Goal: Information Seeking & Learning: Learn about a topic

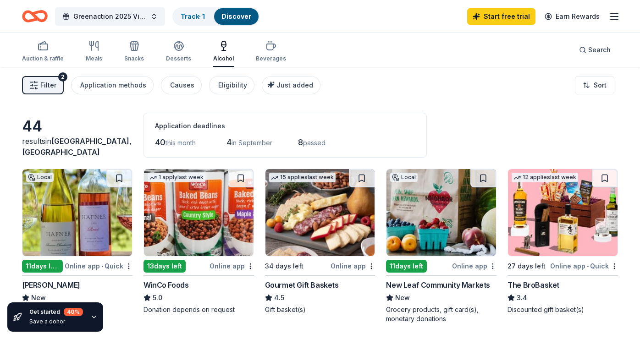
scroll to position [293, 0]
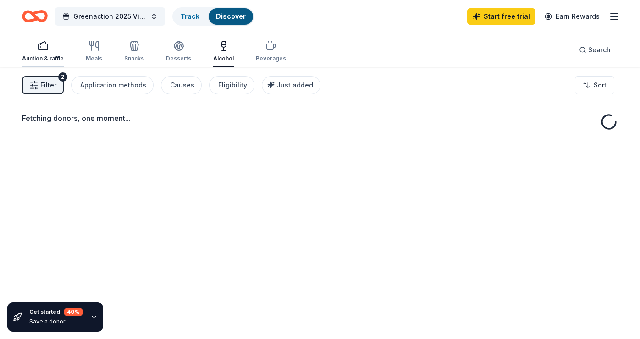
click at [40, 47] on icon "button" at bounding box center [43, 45] width 11 height 11
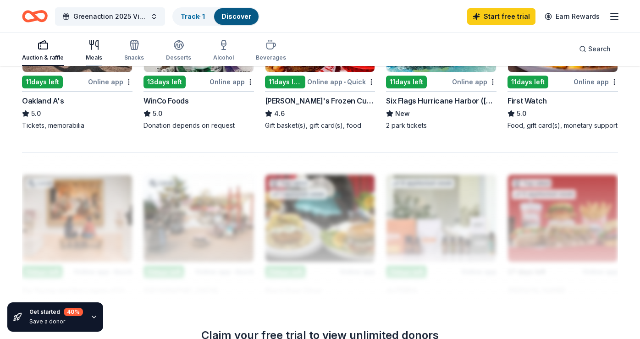
scroll to position [713, 0]
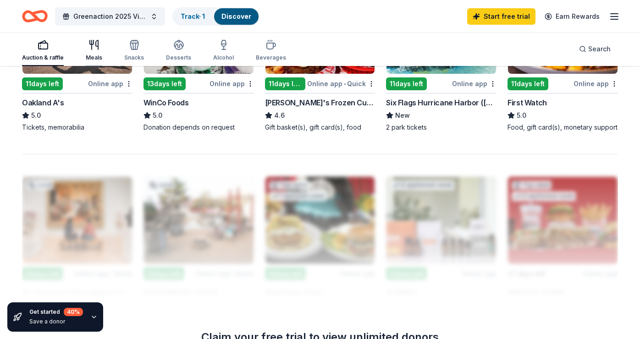
click at [92, 51] on div "Meals" at bounding box center [94, 50] width 17 height 22
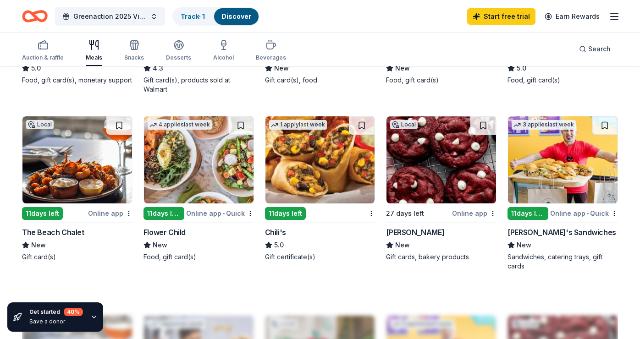
scroll to position [575, 0]
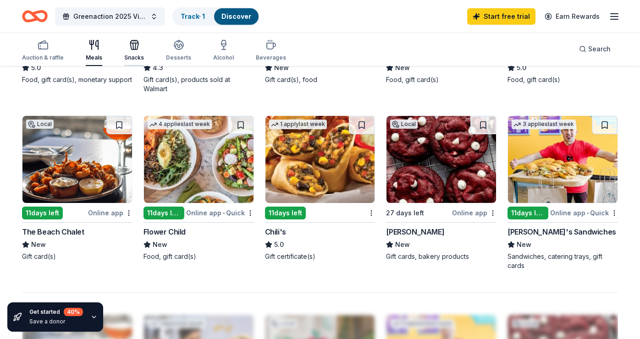
click at [134, 51] on div "Snacks" at bounding box center [134, 50] width 20 height 22
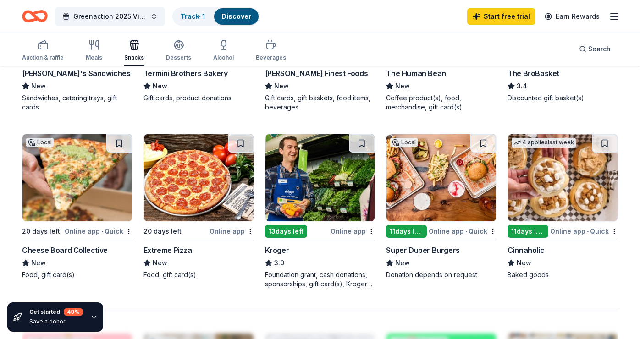
scroll to position [559, 0]
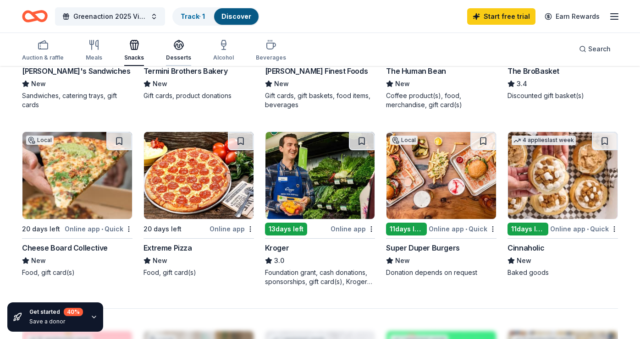
click at [174, 47] on icon "button" at bounding box center [178, 44] width 11 height 11
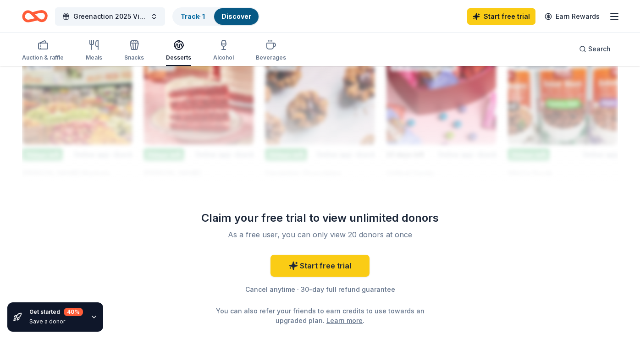
scroll to position [846, 0]
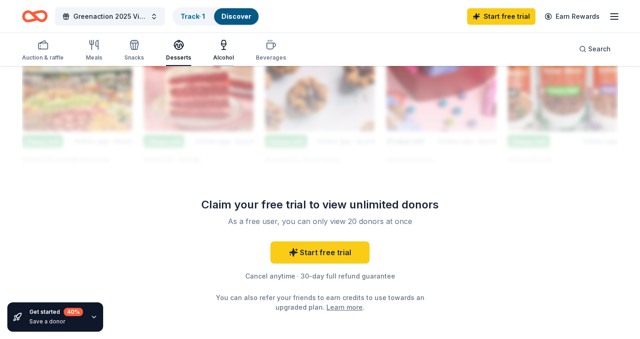
click at [218, 46] on icon "button" at bounding box center [223, 44] width 11 height 11
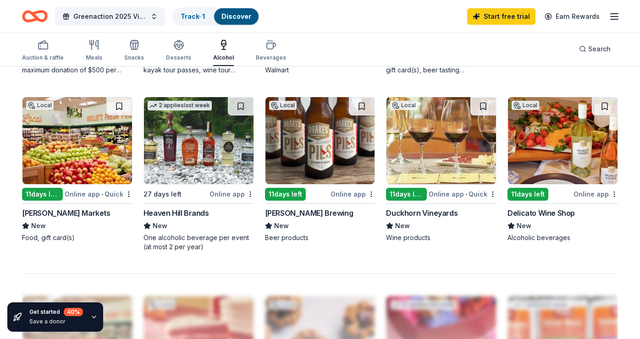
scroll to position [606, 0]
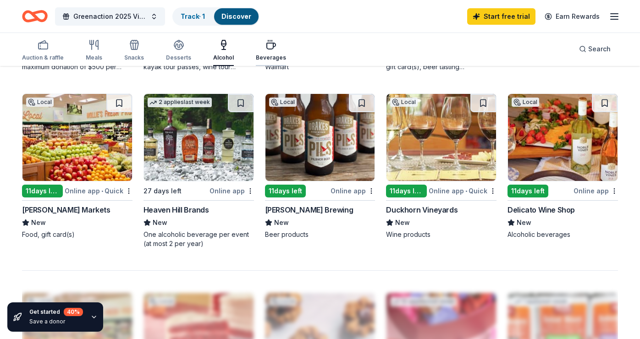
click at [263, 54] on div "Beverages" at bounding box center [271, 57] width 30 height 7
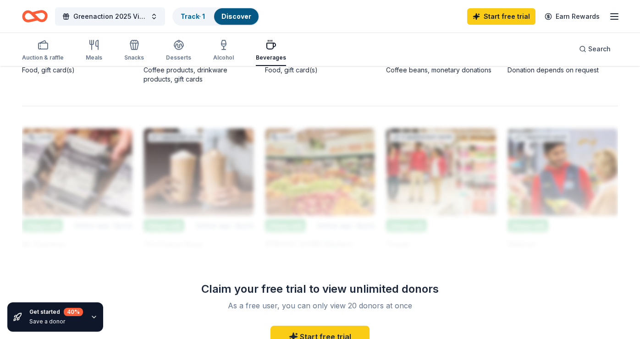
scroll to position [772, 0]
